Goal: Find specific page/section: Find specific page/section

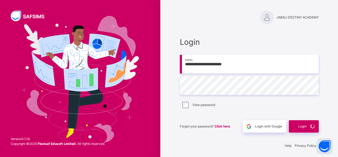
scroll to position [2, 0]
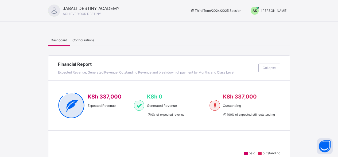
click at [269, 10] on span "[PERSON_NAME]" at bounding box center [275, 11] width 26 height 4
click at [269, 24] on span "Switch to Admin View" at bounding box center [267, 23] width 41 height 7
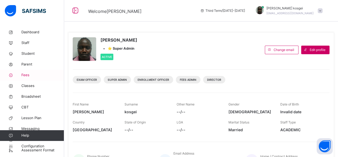
click at [25, 75] on span "Fees" at bounding box center [42, 74] width 43 height 5
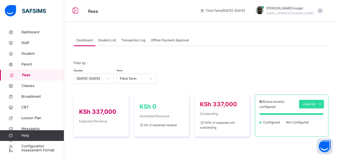
click at [112, 40] on span "Student List" at bounding box center [107, 40] width 18 height 5
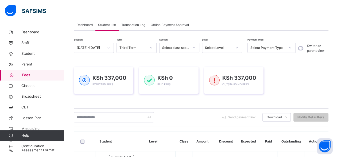
scroll to position [12, 0]
